Goal: Navigation & Orientation: Find specific page/section

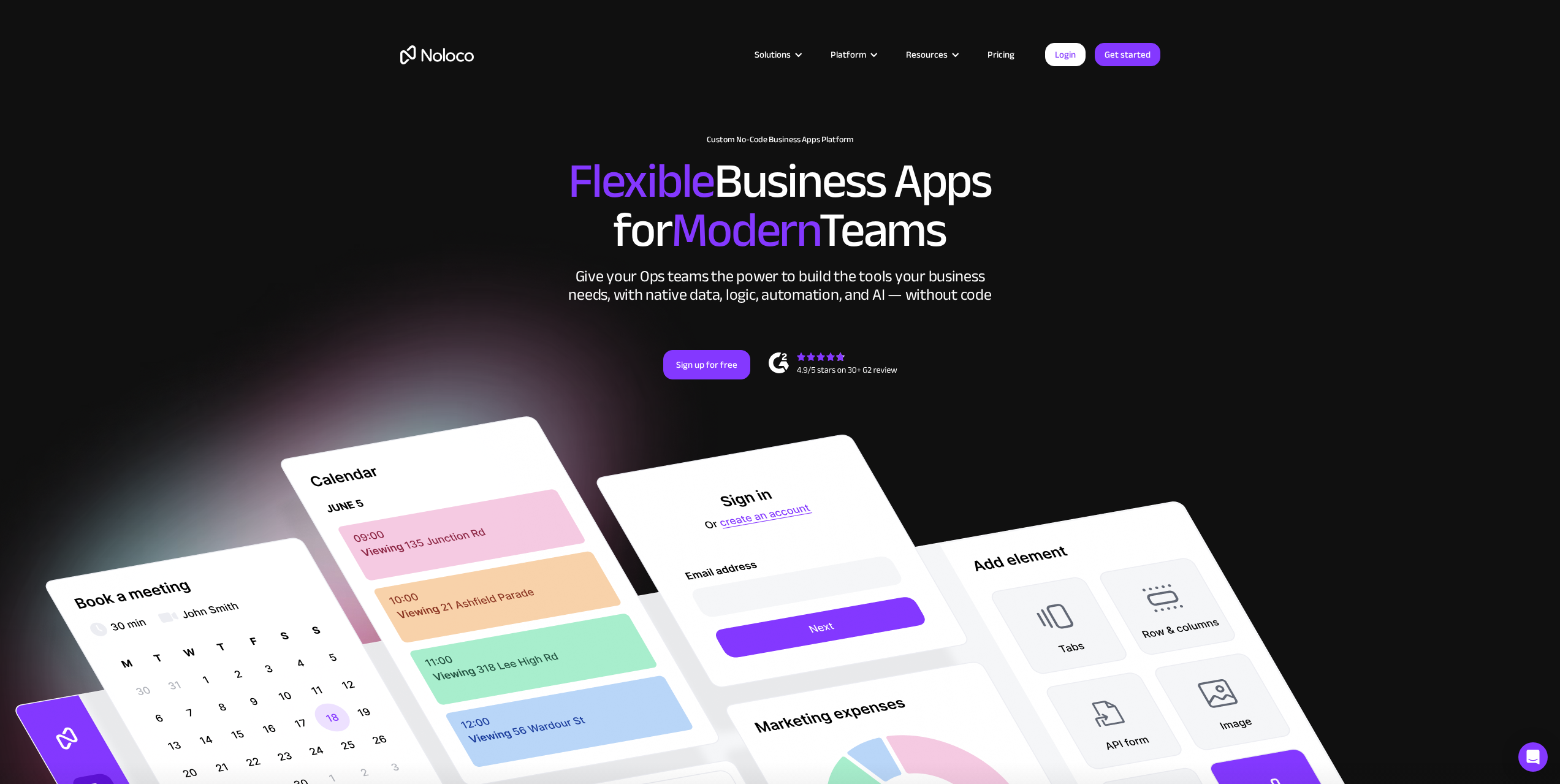
click at [1071, 52] on link "Login" at bounding box center [1065, 55] width 40 height 24
click at [1013, 55] on link "Pricing" at bounding box center [1001, 54] width 58 height 16
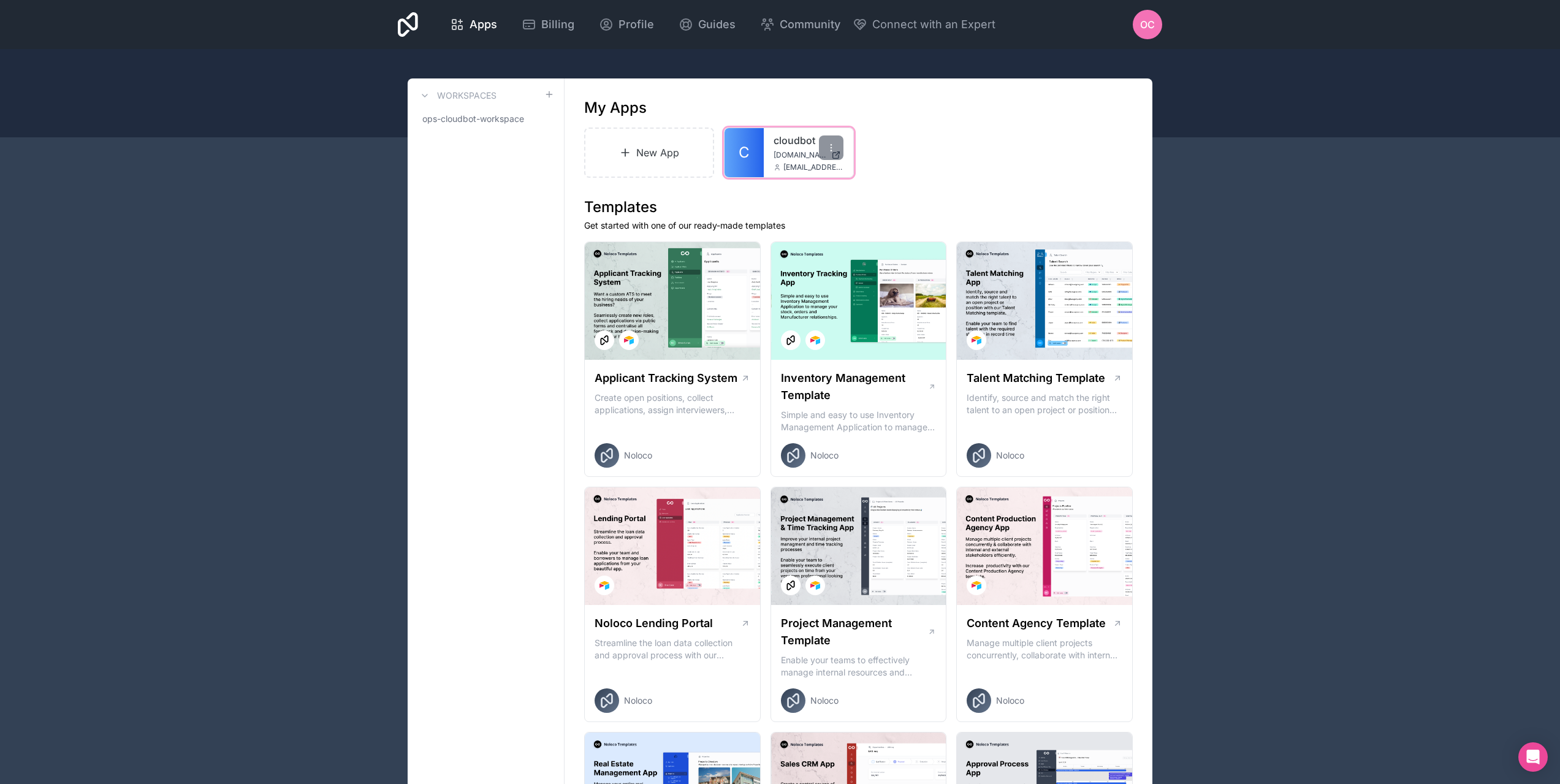
click at [749, 143] on span "C" at bounding box center [744, 153] width 11 height 19
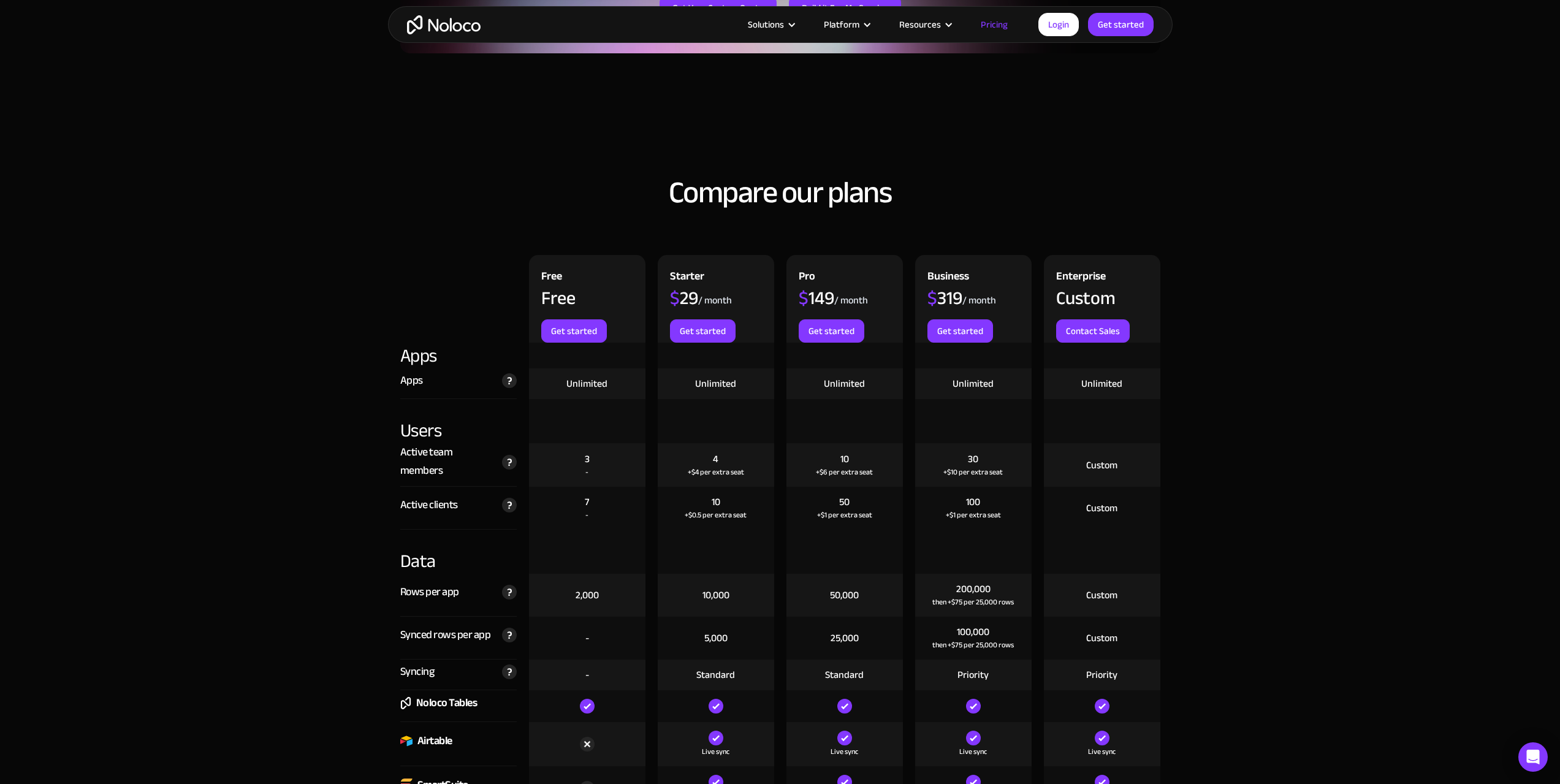
scroll to position [919, 0]
